Goal: Task Accomplishment & Management: Manage account settings

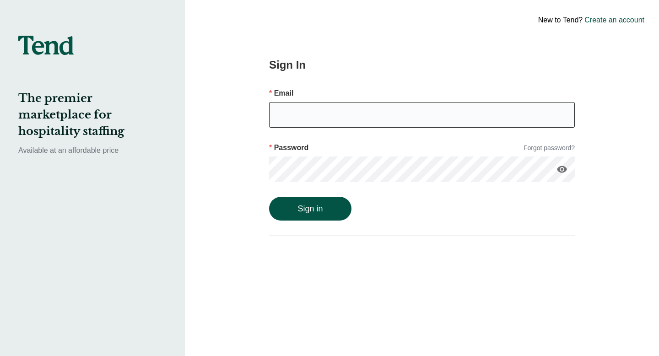
click at [299, 120] on input "email" at bounding box center [422, 115] width 306 height 26
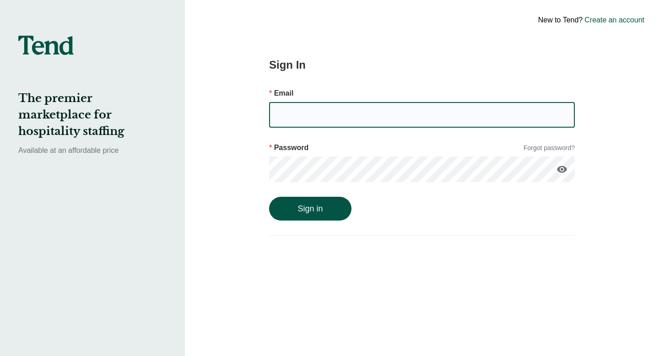
type input "[EMAIL_ADDRESS][DOMAIN_NAME]"
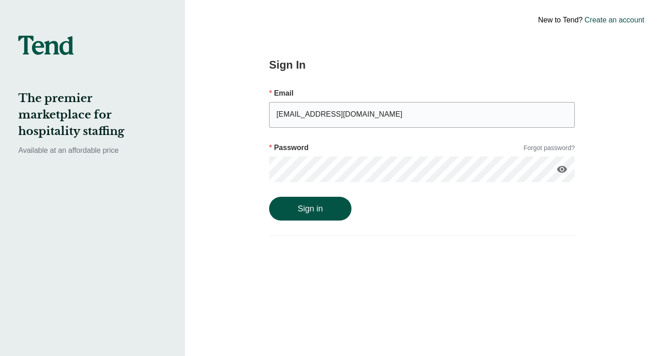
click at [543, 150] on link "Forgot password?" at bounding box center [548, 148] width 51 height 10
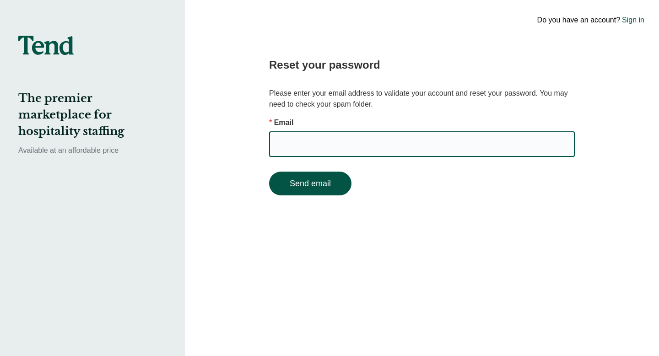
click at [505, 148] on input "email" at bounding box center [422, 144] width 306 height 26
type input "[EMAIL_ADDRESS][DOMAIN_NAME]"
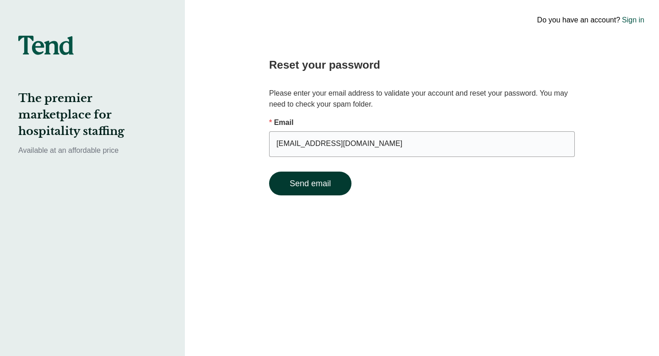
click at [294, 188] on button "Send email" at bounding box center [310, 184] width 82 height 24
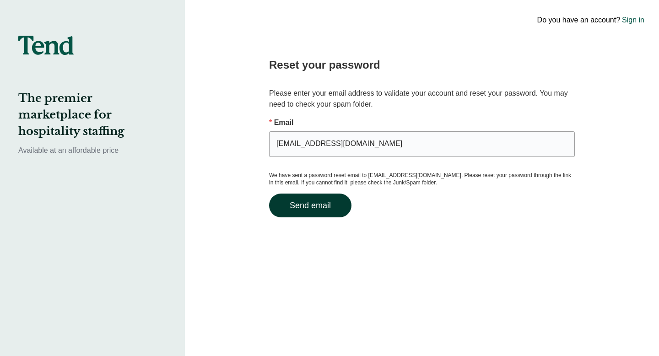
click at [323, 209] on button "Send email" at bounding box center [310, 206] width 82 height 24
click at [634, 18] on link "Sign in" at bounding box center [633, 20] width 22 height 11
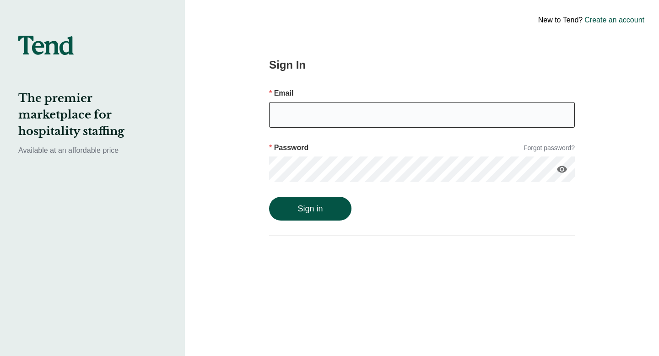
click at [435, 106] on input "email" at bounding box center [422, 115] width 306 height 26
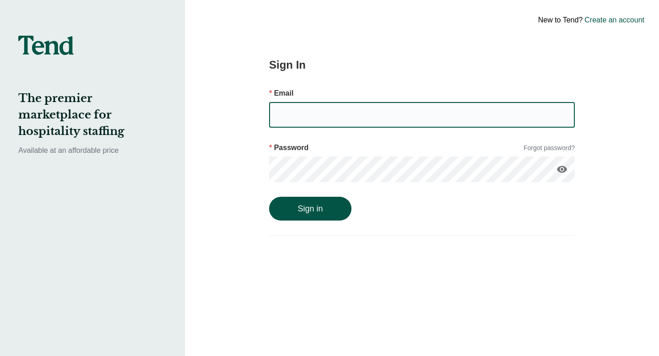
type input "[EMAIL_ADDRESS][DOMAIN_NAME]"
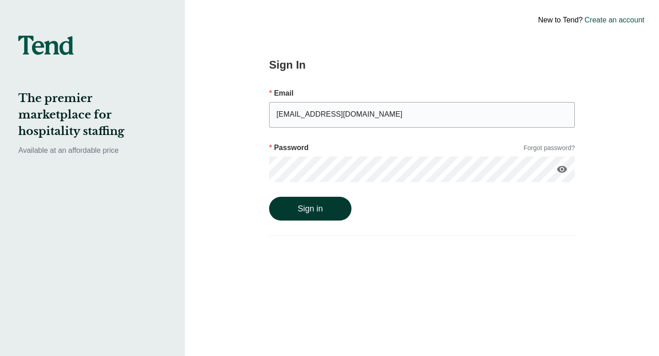
click at [326, 215] on button "Sign in" at bounding box center [310, 209] width 82 height 24
